Goal: Task Accomplishment & Management: Manage account settings

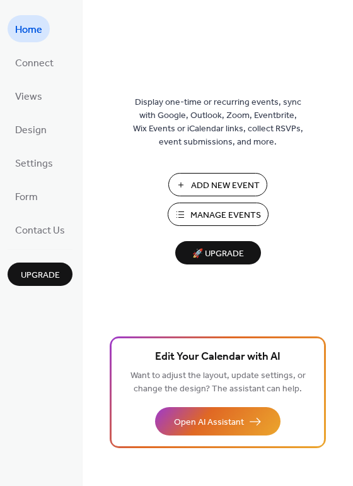
click at [233, 217] on span "Manage Events" at bounding box center [225, 215] width 71 height 13
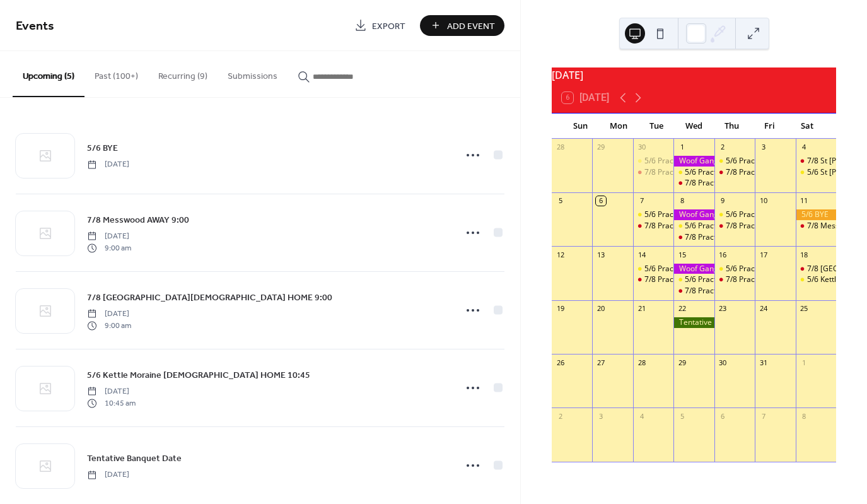
click at [179, 78] on button "Recurring (9)" at bounding box center [182, 73] width 69 height 45
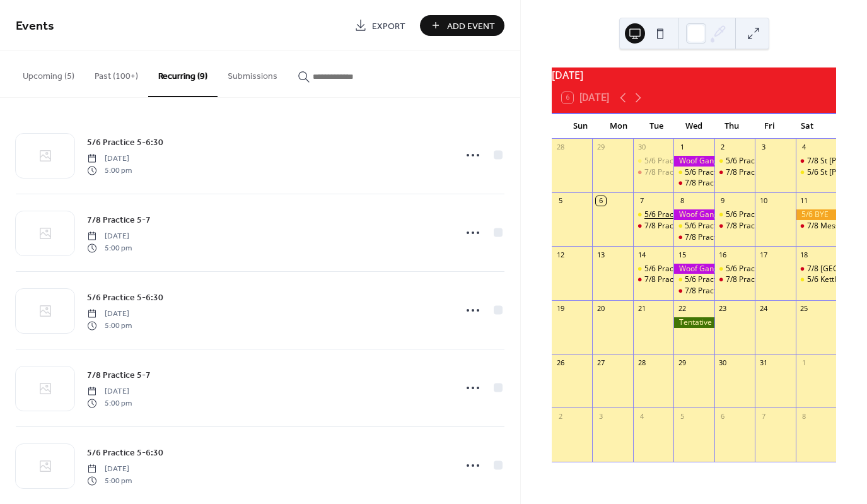
click at [659, 220] on div "5/6 Practice 5-6:30" at bounding box center [678, 214] width 66 height 11
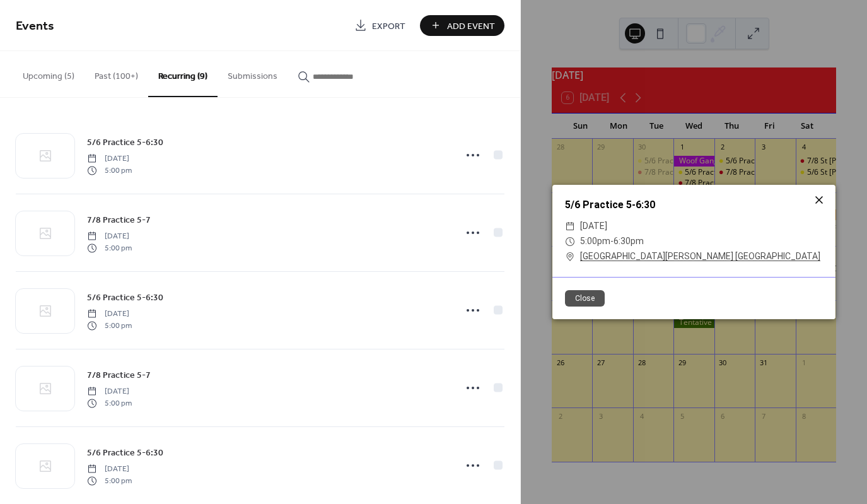
click at [818, 199] on icon at bounding box center [819, 200] width 8 height 8
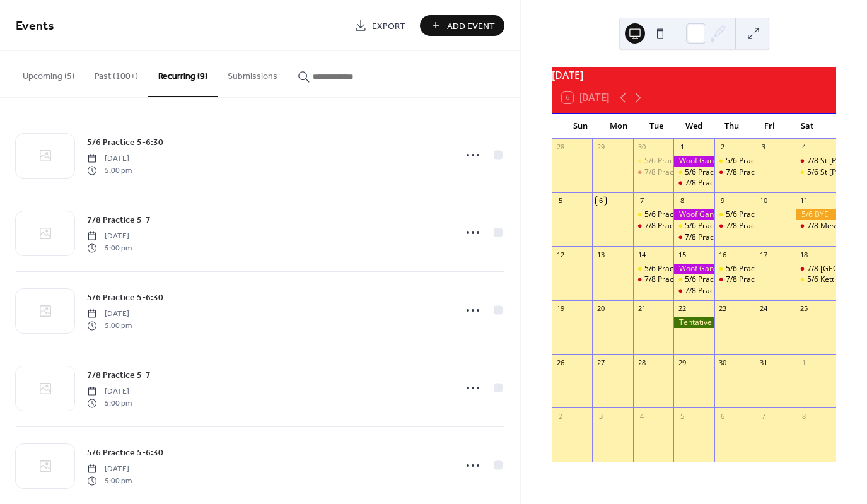
click at [42, 71] on button "Upcoming (5)" at bounding box center [49, 73] width 72 height 45
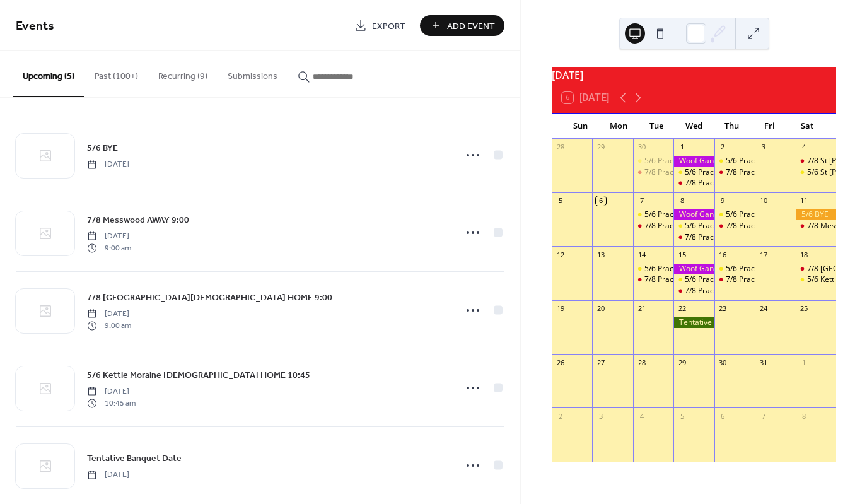
click at [168, 71] on button "Recurring (9)" at bounding box center [182, 73] width 69 height 45
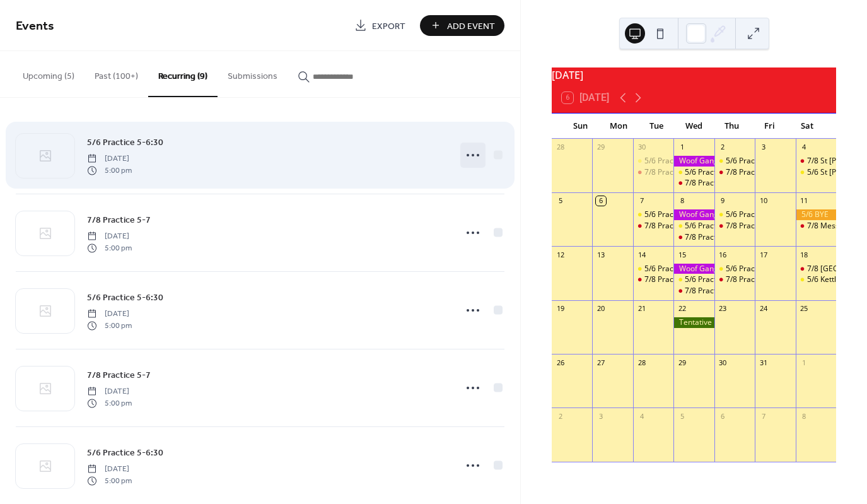
click at [469, 153] on icon at bounding box center [473, 155] width 20 height 20
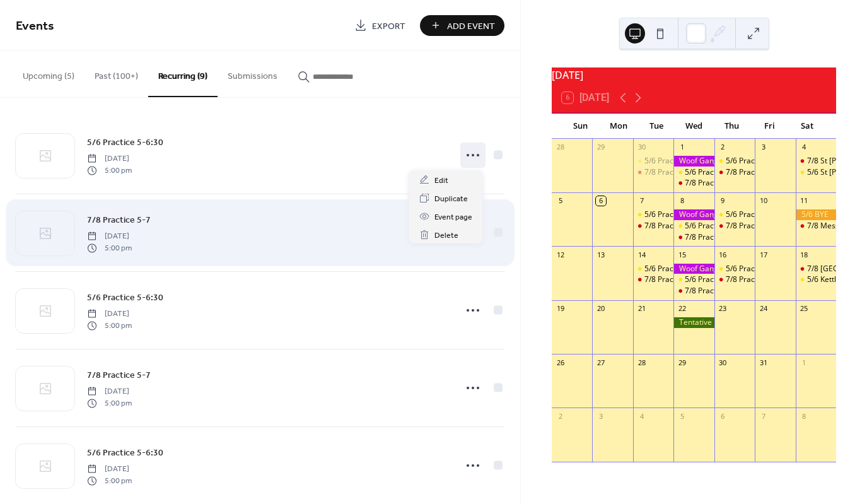
click at [335, 260] on div "7/8 Practice 5-7 Monday, August 4, 2025 5:00 pm" at bounding box center [260, 232] width 489 height 77
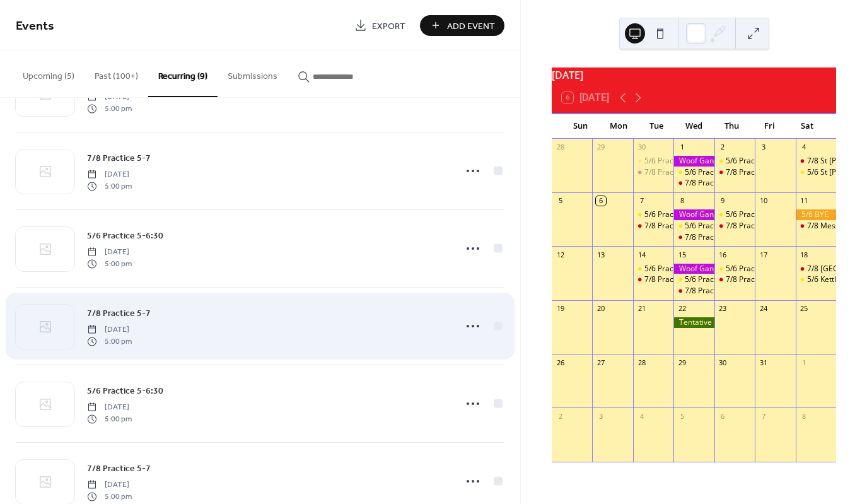
scroll to position [63, 0]
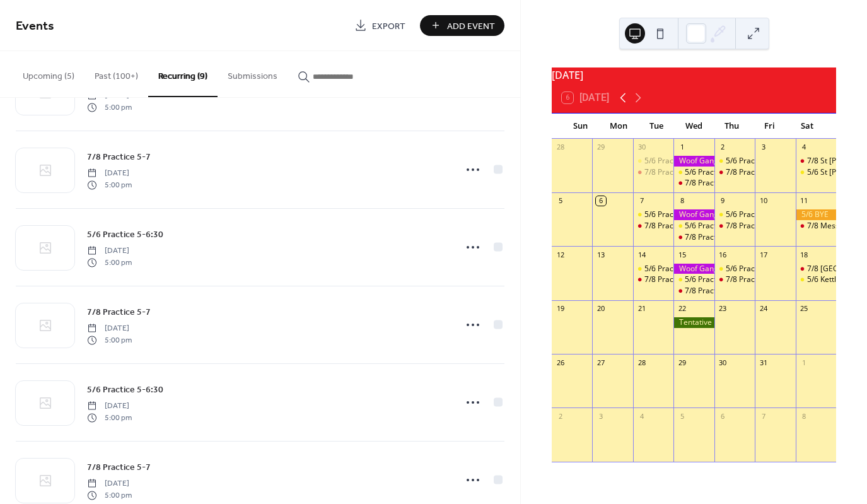
click at [624, 103] on icon at bounding box center [624, 97] width 6 height 9
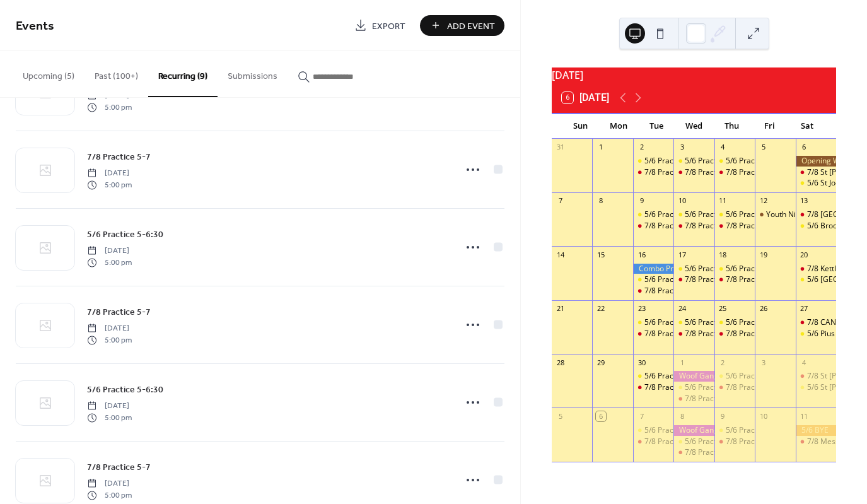
click at [475, 23] on span "Add Event" at bounding box center [471, 26] width 48 height 13
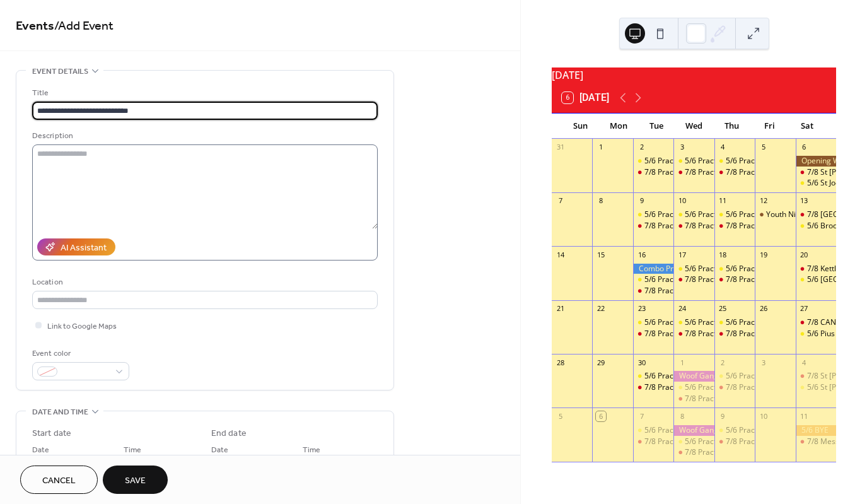
type input "**********"
click at [110, 160] on textarea at bounding box center [205, 186] width 346 height 85
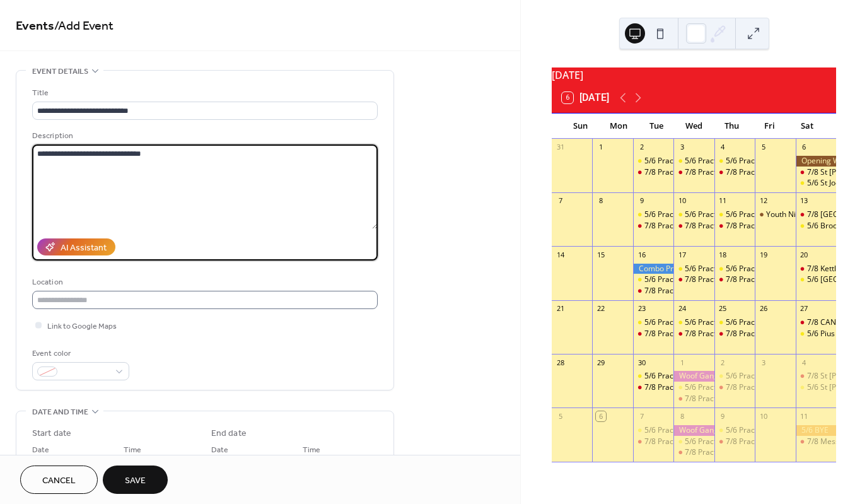
type textarea "**********"
click at [112, 294] on input "text" at bounding box center [205, 300] width 346 height 18
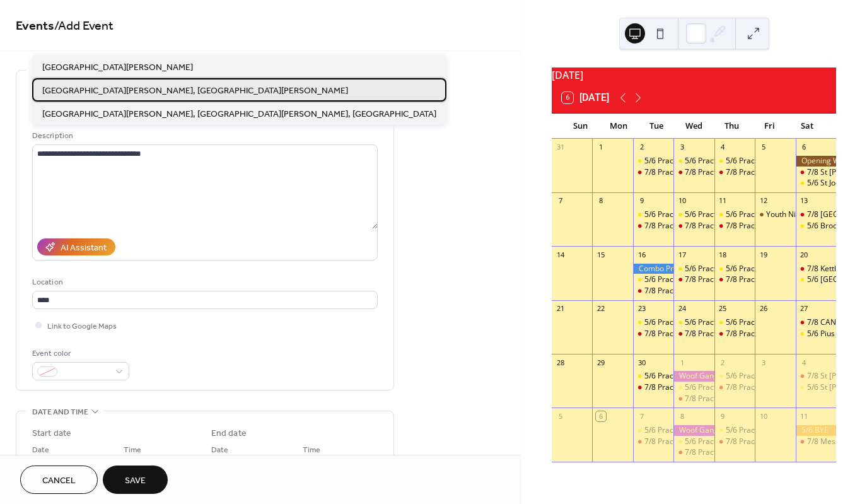
click at [111, 93] on span "St Thomas More High School, St Francis" at bounding box center [195, 91] width 306 height 13
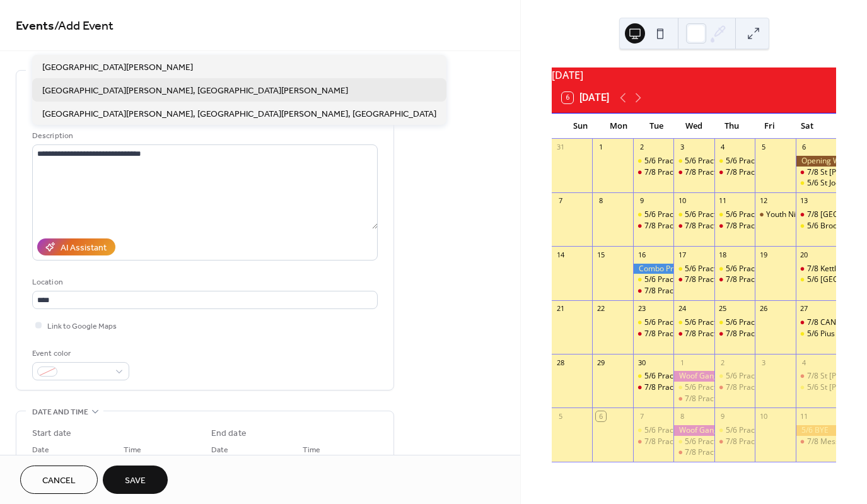
type input "**********"
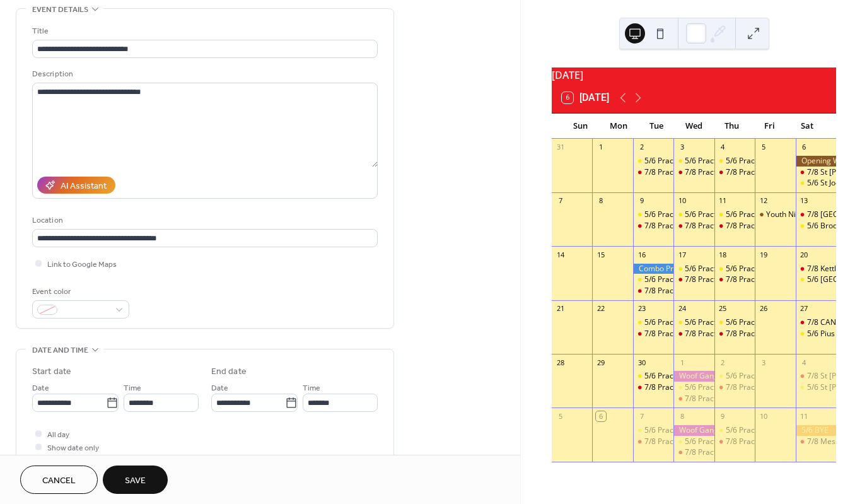
scroll to position [63, 0]
click at [35, 264] on div at bounding box center [38, 262] width 6 height 6
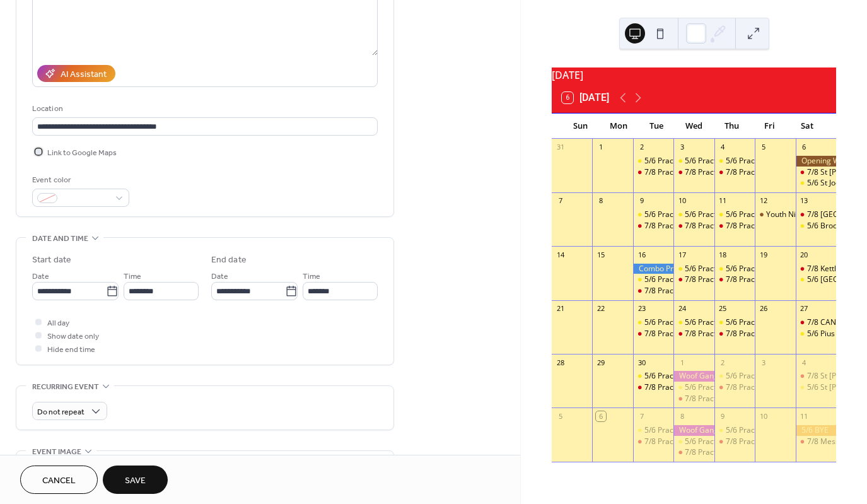
scroll to position [189, 0]
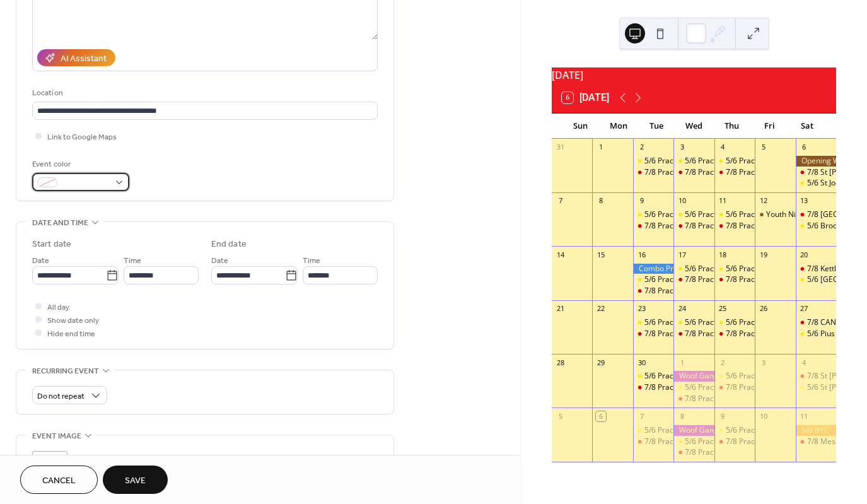
click at [123, 182] on div at bounding box center [80, 182] width 97 height 18
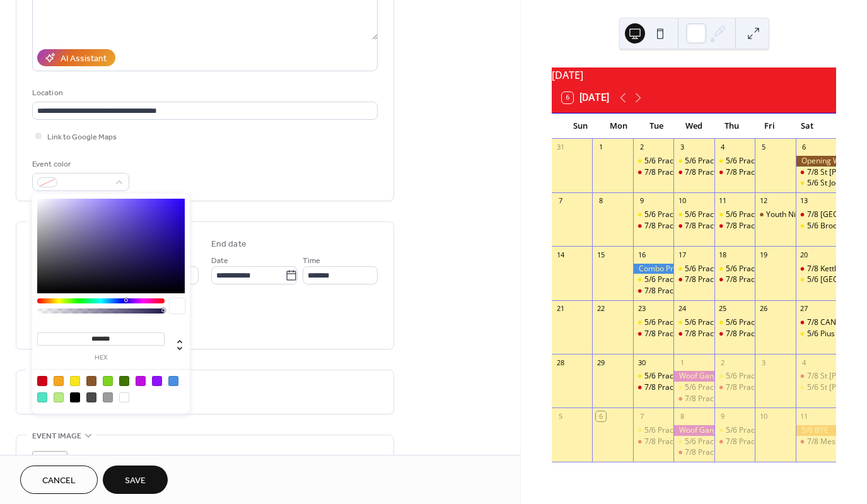
click at [171, 382] on div at bounding box center [173, 381] width 10 height 10
type input "*******"
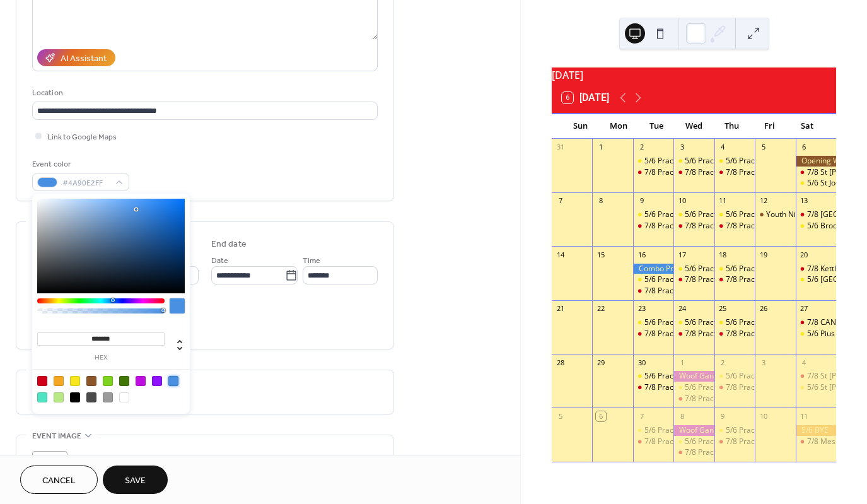
click at [248, 329] on div "All day Show date only Hide end time" at bounding box center [205, 320] width 346 height 40
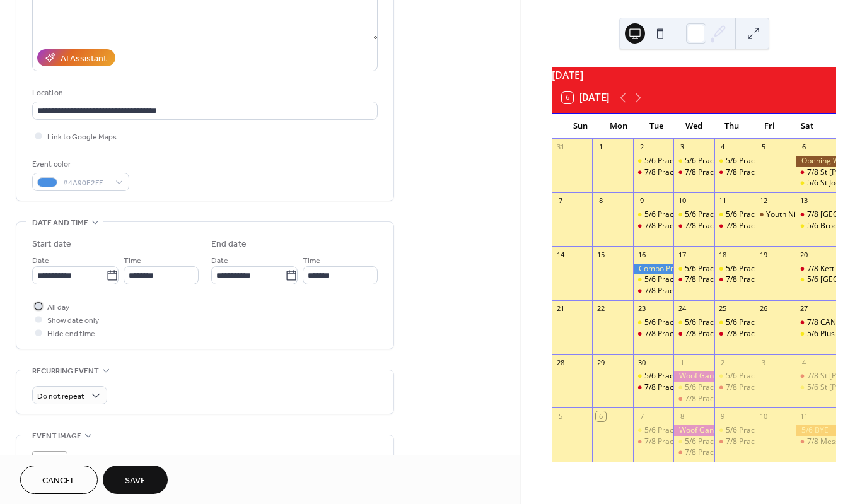
click at [44, 304] on div at bounding box center [38, 306] width 13 height 13
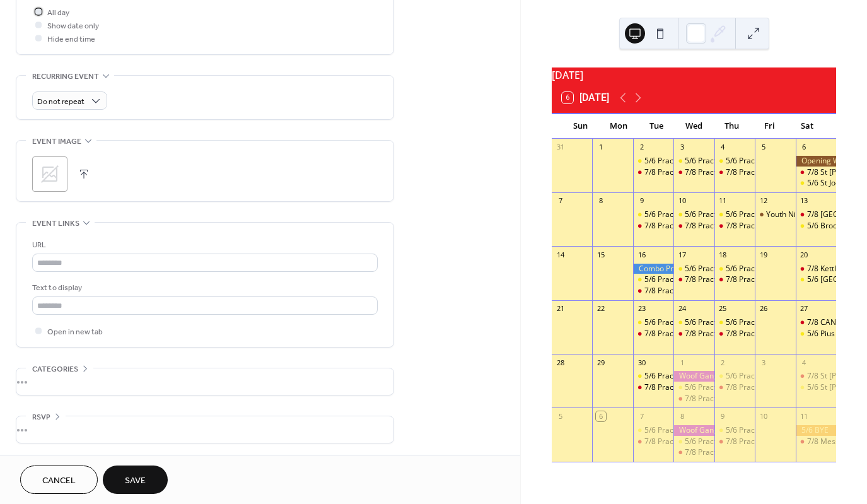
scroll to position [485, 0]
click at [144, 477] on span "Save" at bounding box center [135, 480] width 21 height 13
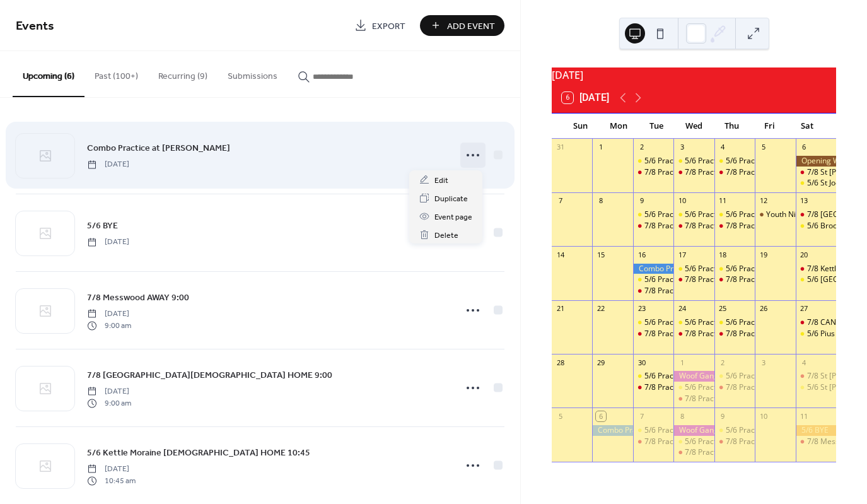
click at [472, 153] on icon at bounding box center [473, 155] width 20 height 20
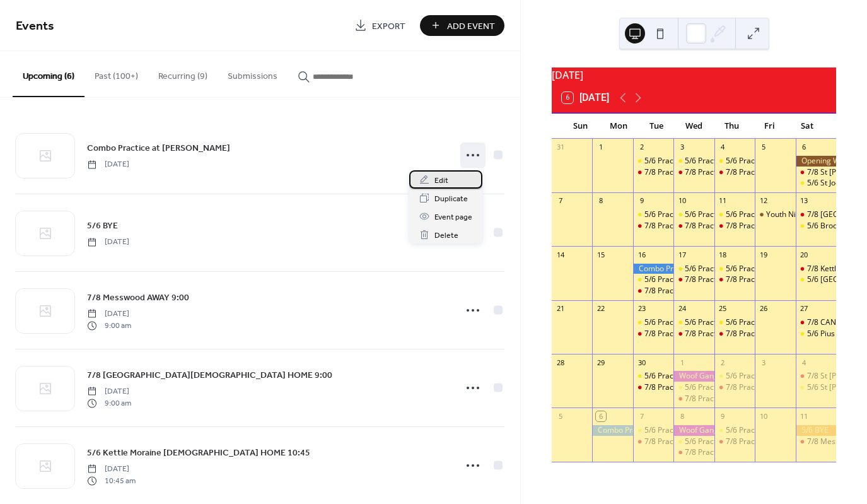
click at [447, 182] on span "Edit" at bounding box center [442, 180] width 14 height 13
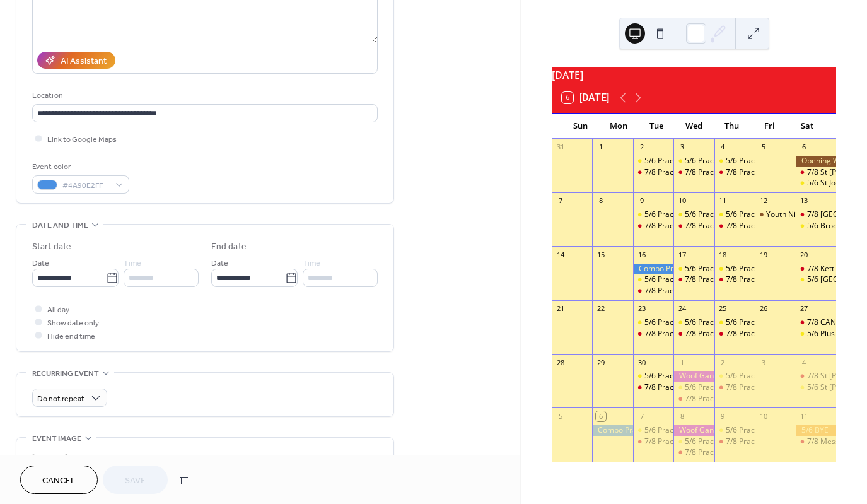
scroll to position [189, 0]
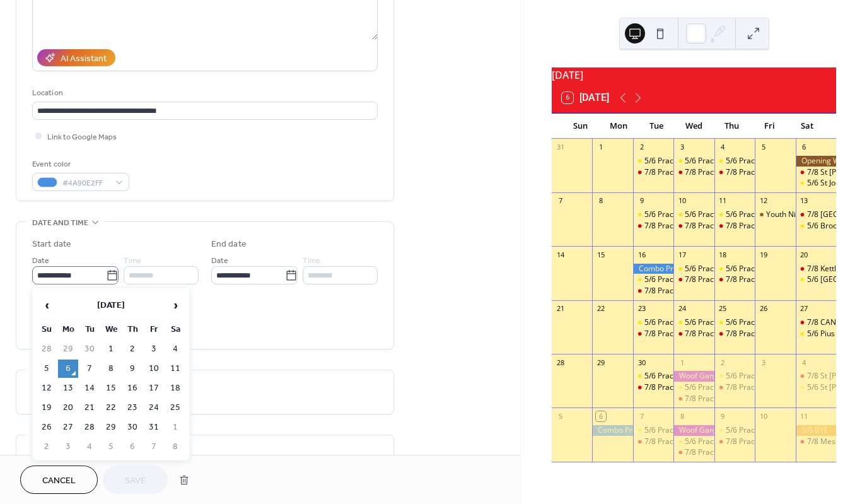
click at [112, 277] on icon at bounding box center [112, 275] width 13 height 13
click at [106, 277] on input "**********" at bounding box center [69, 275] width 74 height 18
click at [88, 363] on td "7" at bounding box center [89, 368] width 20 height 18
type input "**********"
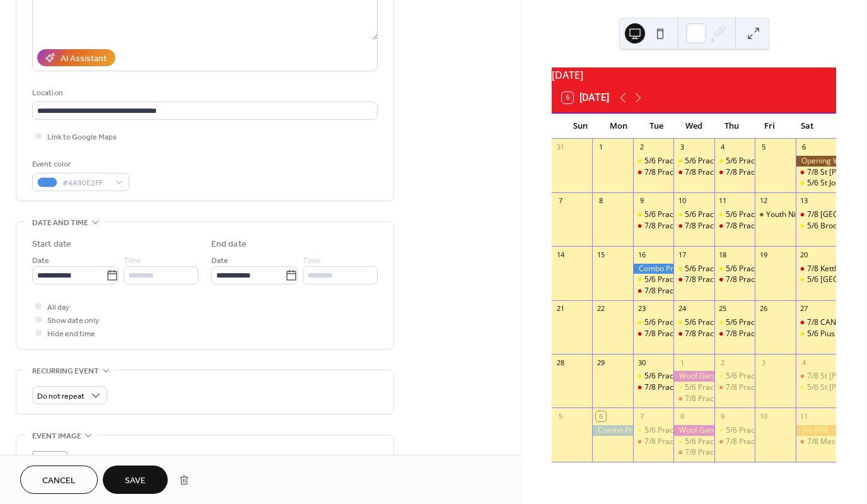
click at [138, 482] on span "Save" at bounding box center [135, 480] width 21 height 13
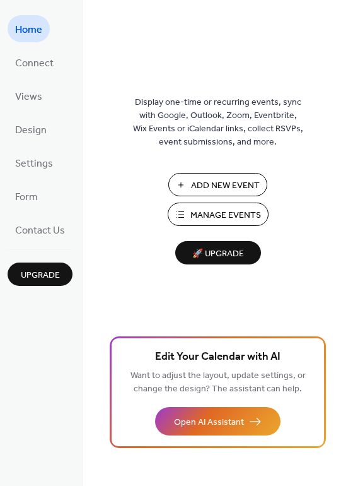
click at [239, 211] on span "Manage Events" at bounding box center [225, 215] width 71 height 13
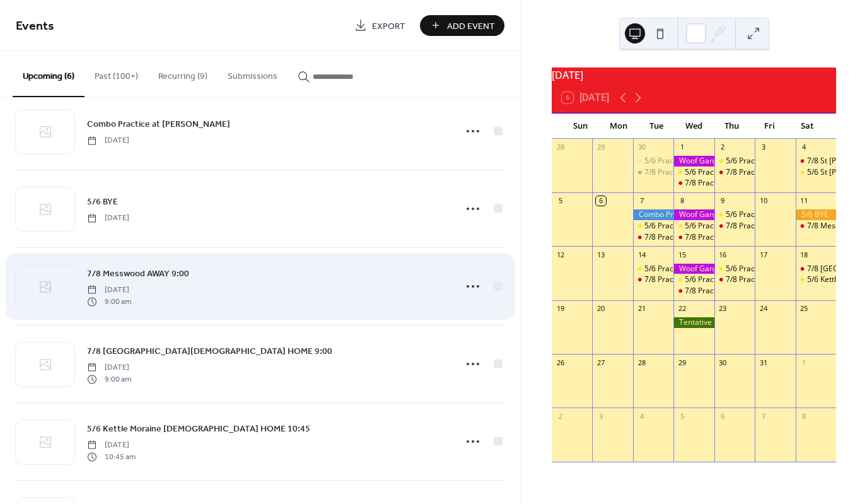
scroll to position [96, 0]
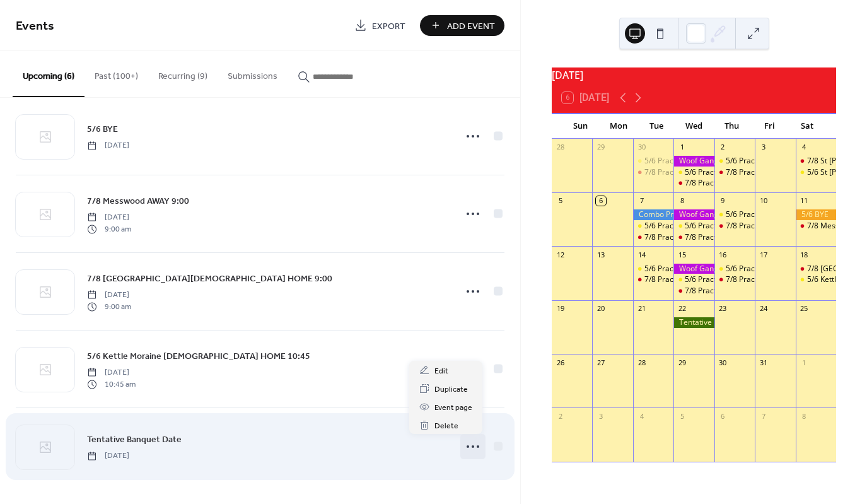
click at [467, 443] on icon at bounding box center [473, 446] width 20 height 20
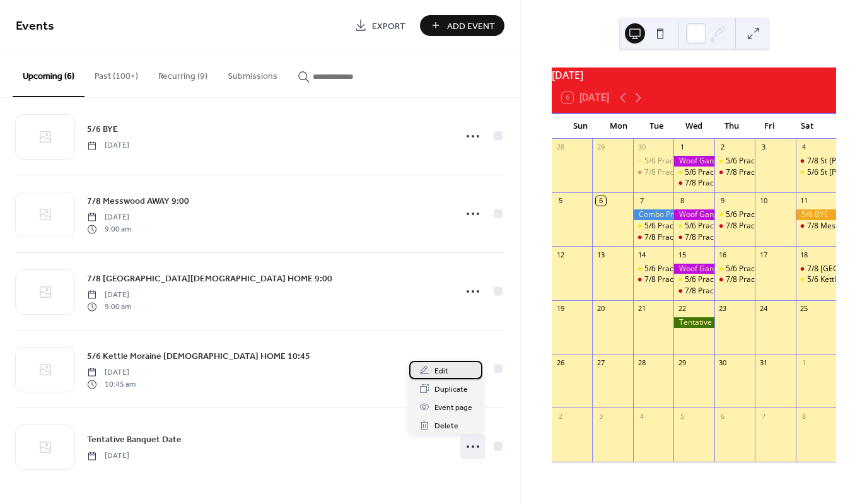
click at [446, 370] on span "Edit" at bounding box center [442, 371] width 14 height 13
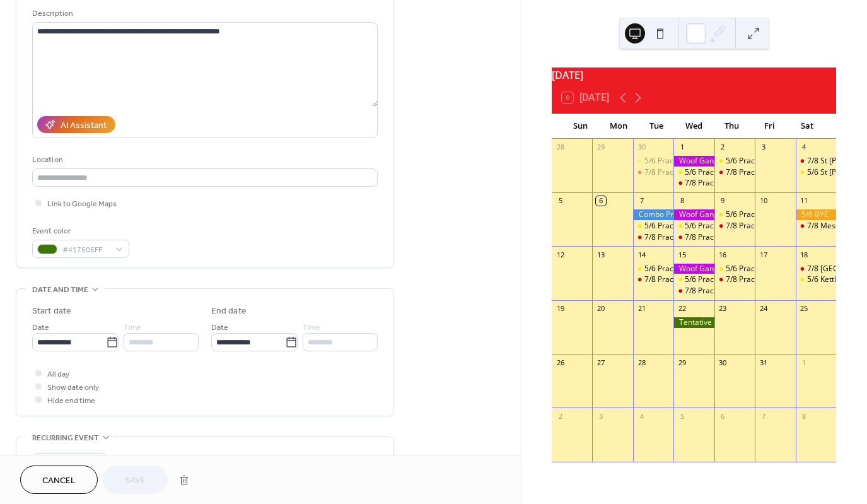
scroll to position [189, 0]
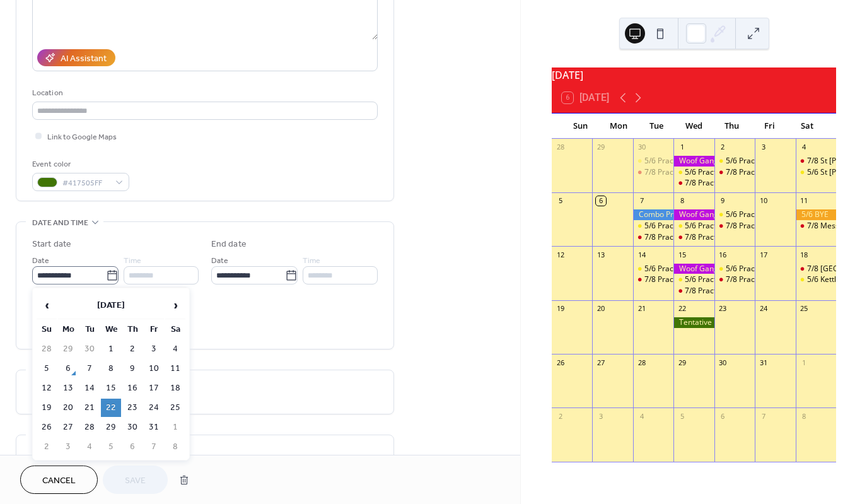
click at [113, 279] on icon at bounding box center [112, 275] width 13 height 13
click at [106, 279] on input "**********" at bounding box center [69, 275] width 74 height 18
